Goal: Task Accomplishment & Management: Manage account settings

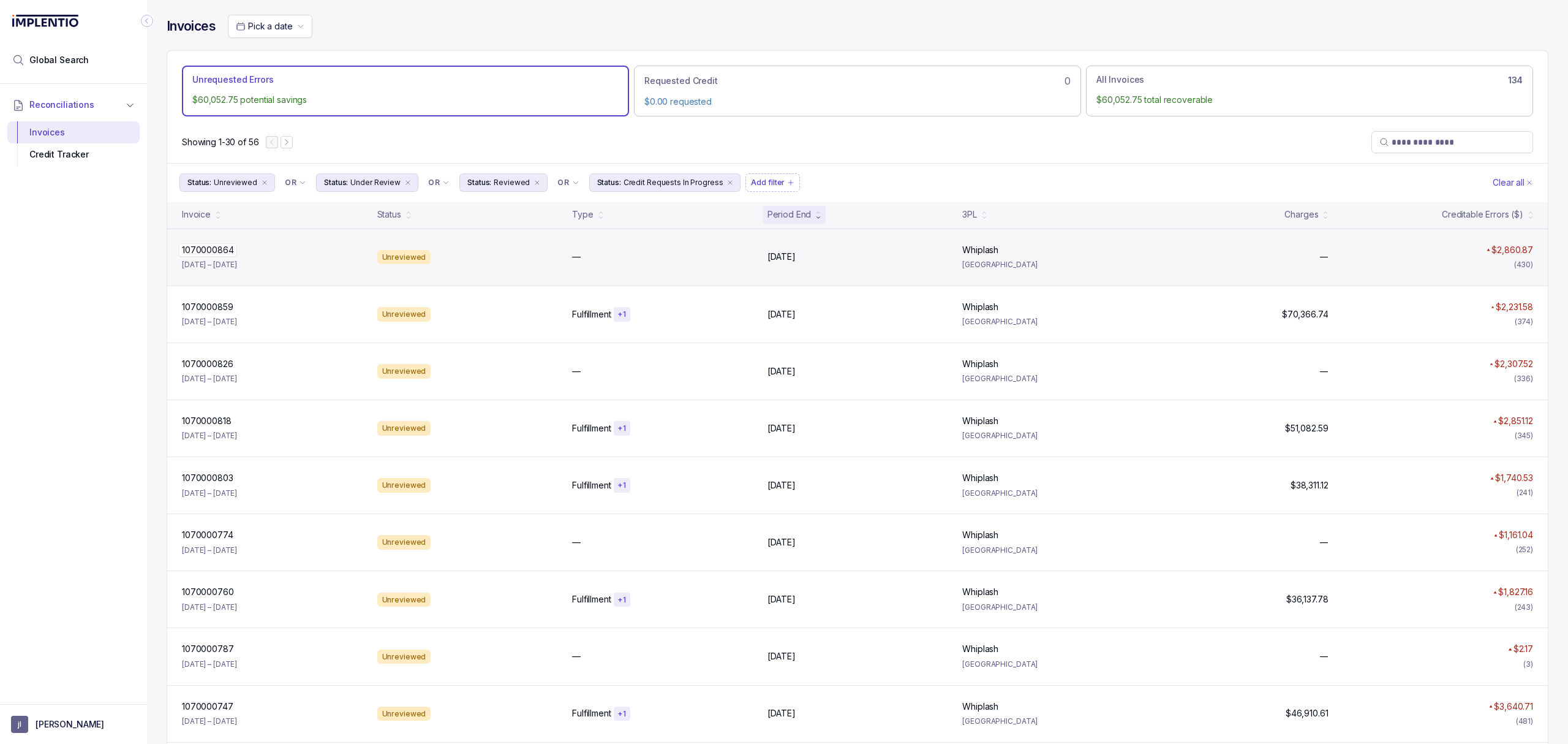
click at [208, 251] on p "1070000864" at bounding box center [208, 250] width 58 height 13
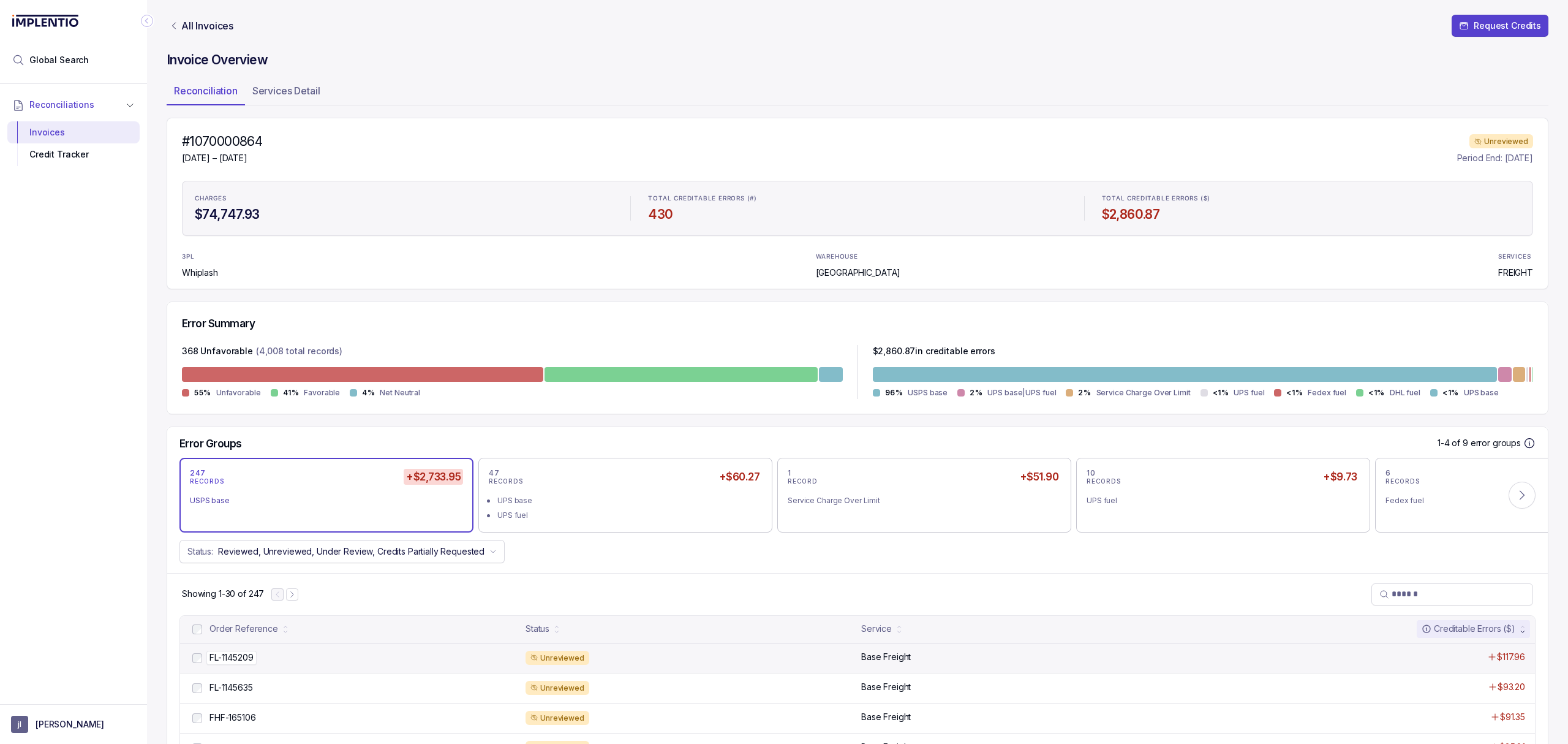
click at [230, 658] on p "FL-1145209" at bounding box center [231, 658] width 50 height 13
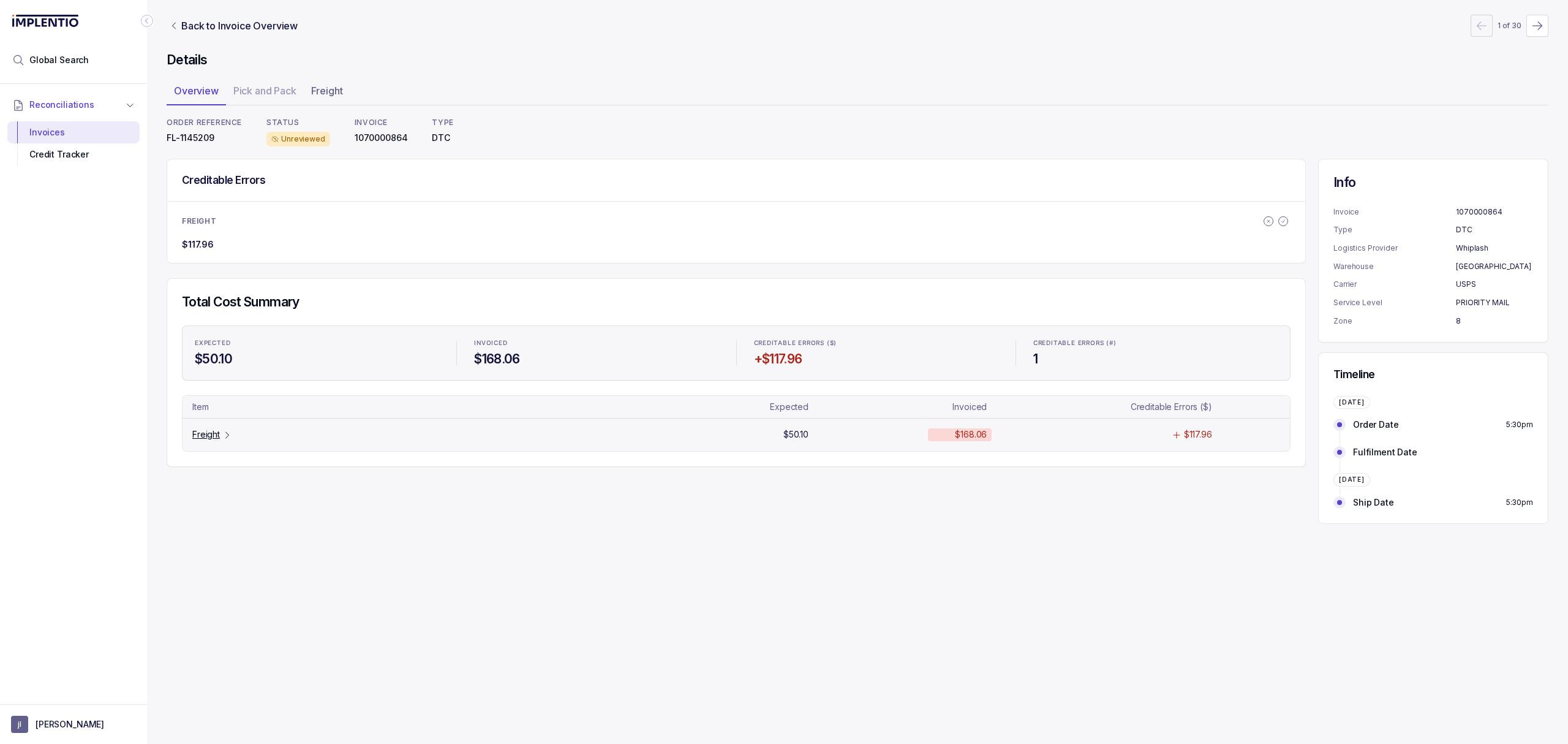
click at [201, 436] on p "Freight" at bounding box center [206, 434] width 28 height 12
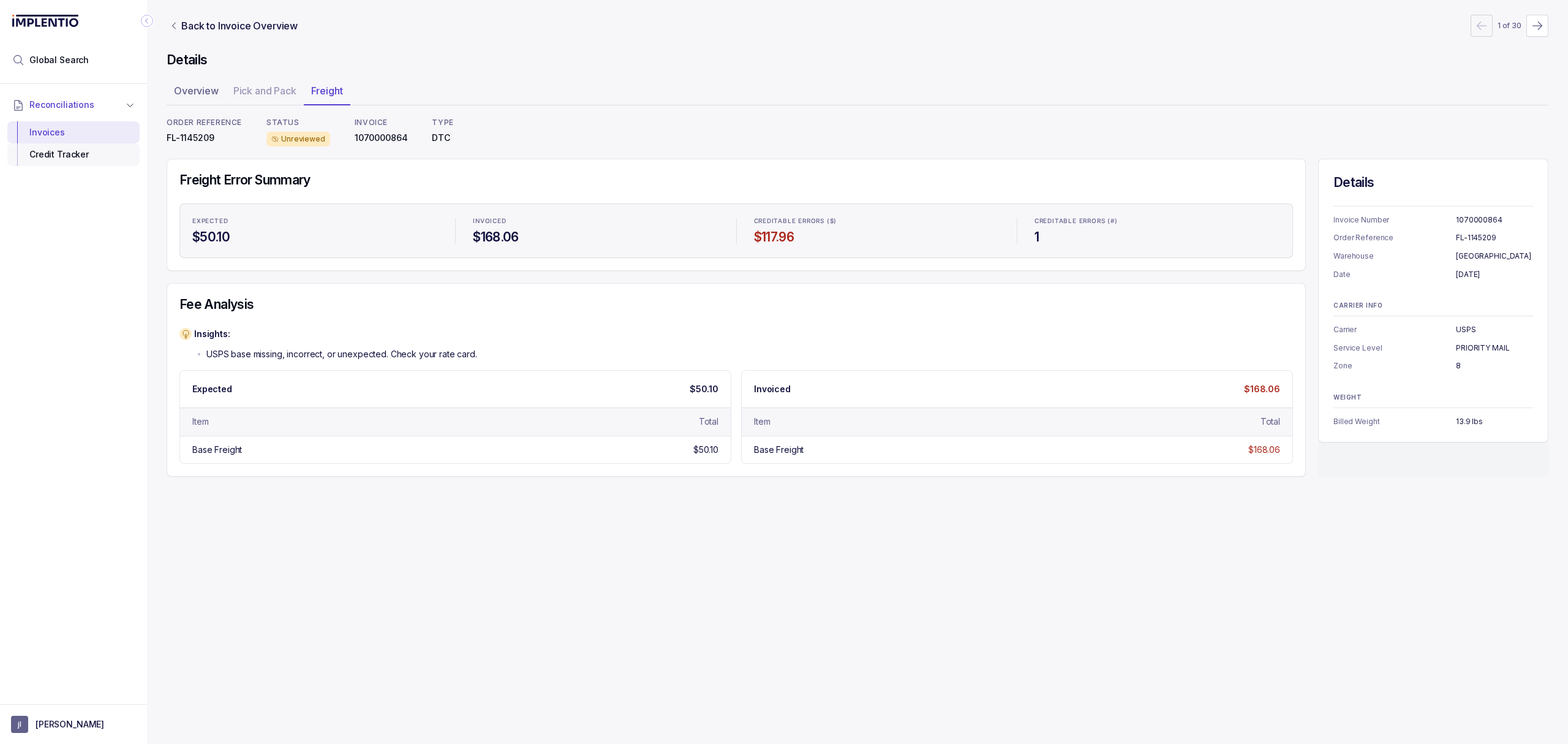
click at [70, 165] on div "Credit Tracker" at bounding box center [73, 154] width 113 height 22
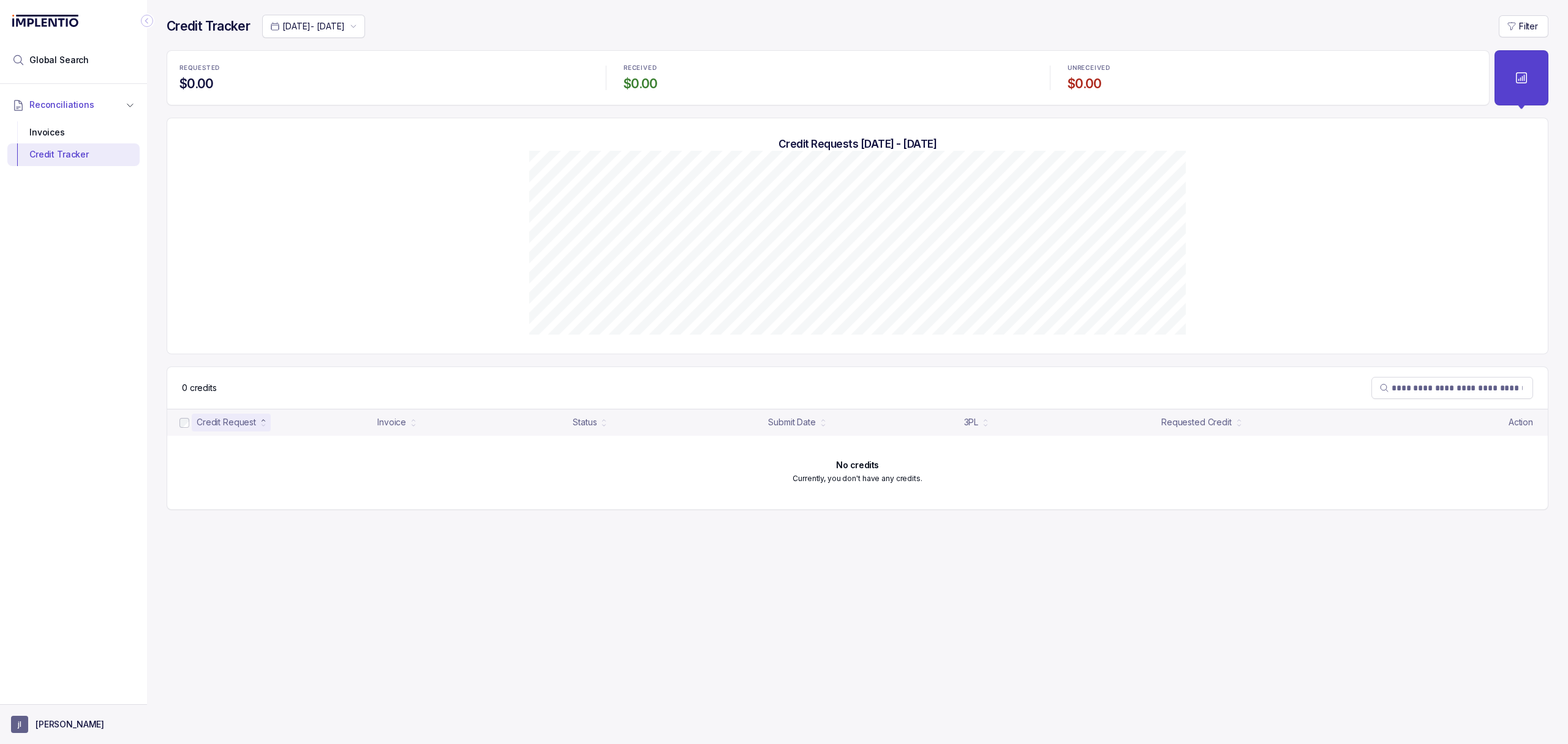
click at [45, 722] on p "[PERSON_NAME]" at bounding box center [70, 725] width 69 height 12
click at [49, 702] on p "Logout" at bounding box center [81, 698] width 102 height 12
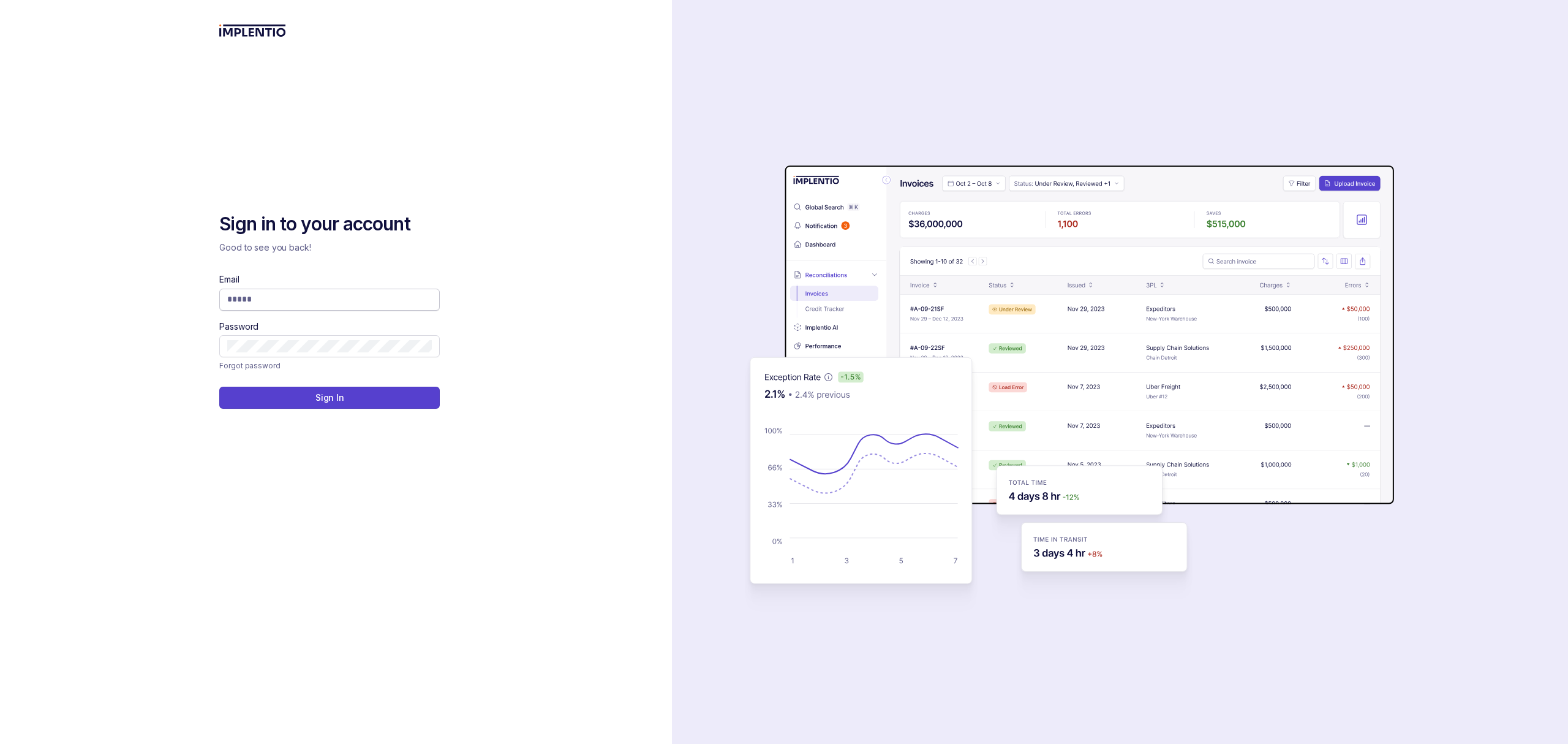
click at [242, 302] on input "Email" at bounding box center [329, 299] width 204 height 12
type input "**********"
